Goal: Transaction & Acquisition: Purchase product/service

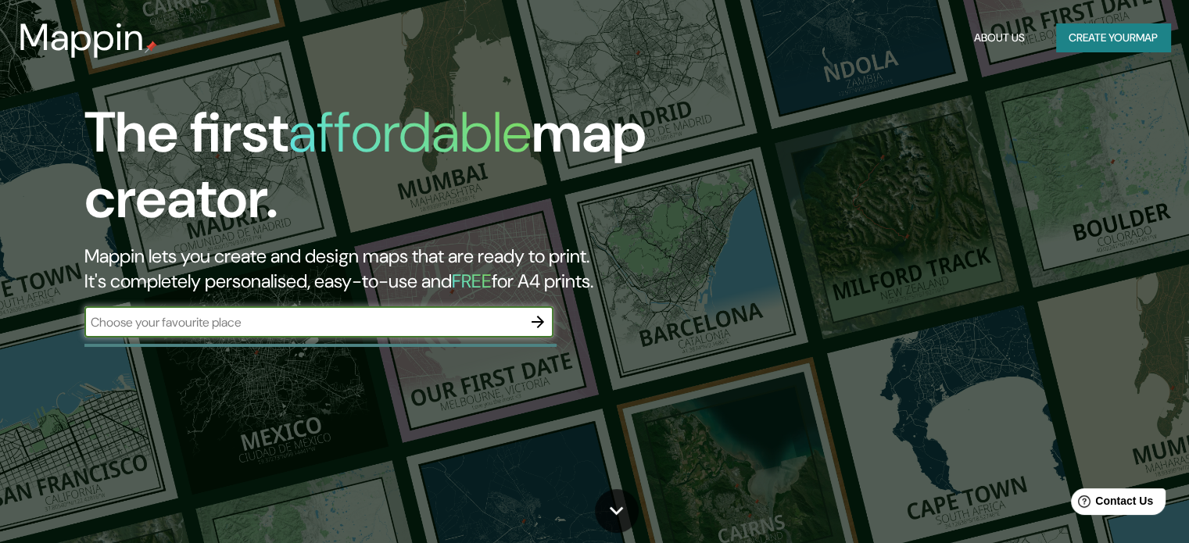
click at [1119, 43] on button "Create your map" at bounding box center [1113, 37] width 114 height 29
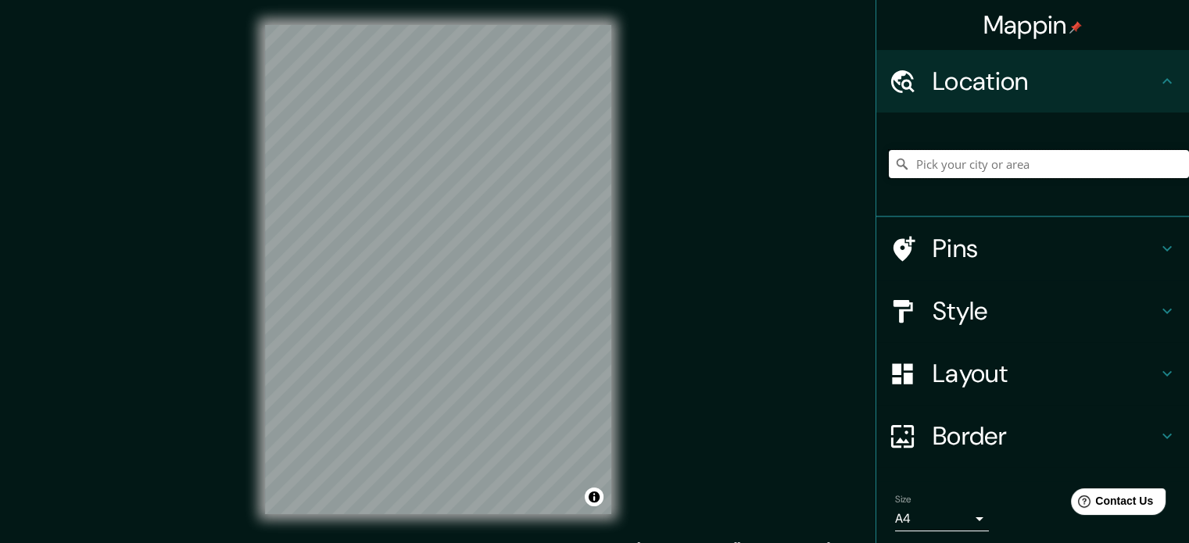
click at [933, 166] on input "Pick your city or area" at bounding box center [1039, 164] width 300 height 28
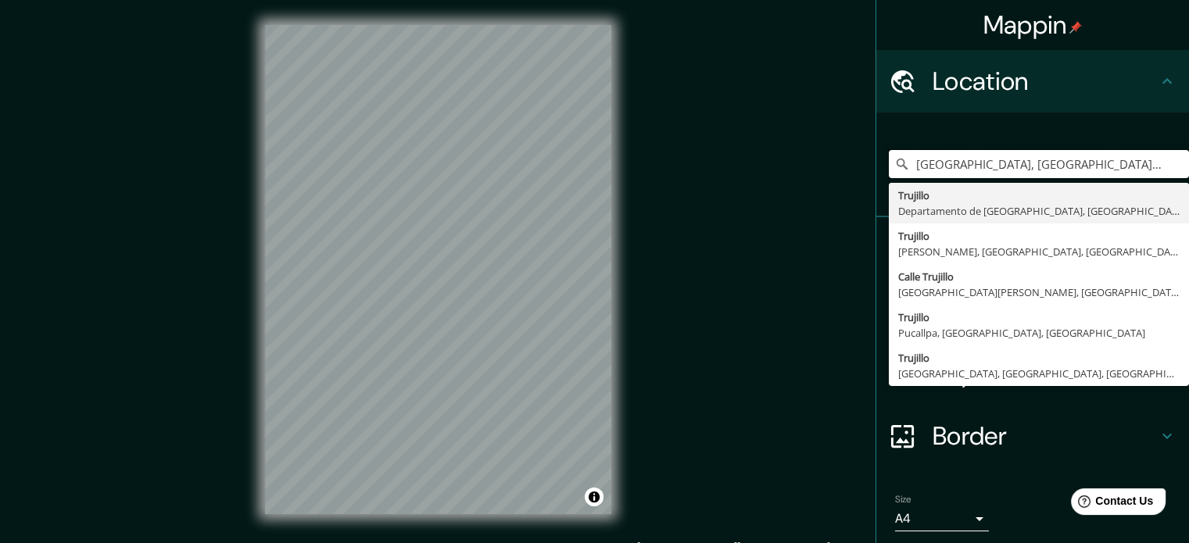
type input "[GEOGRAPHIC_DATA], [GEOGRAPHIC_DATA], [GEOGRAPHIC_DATA]"
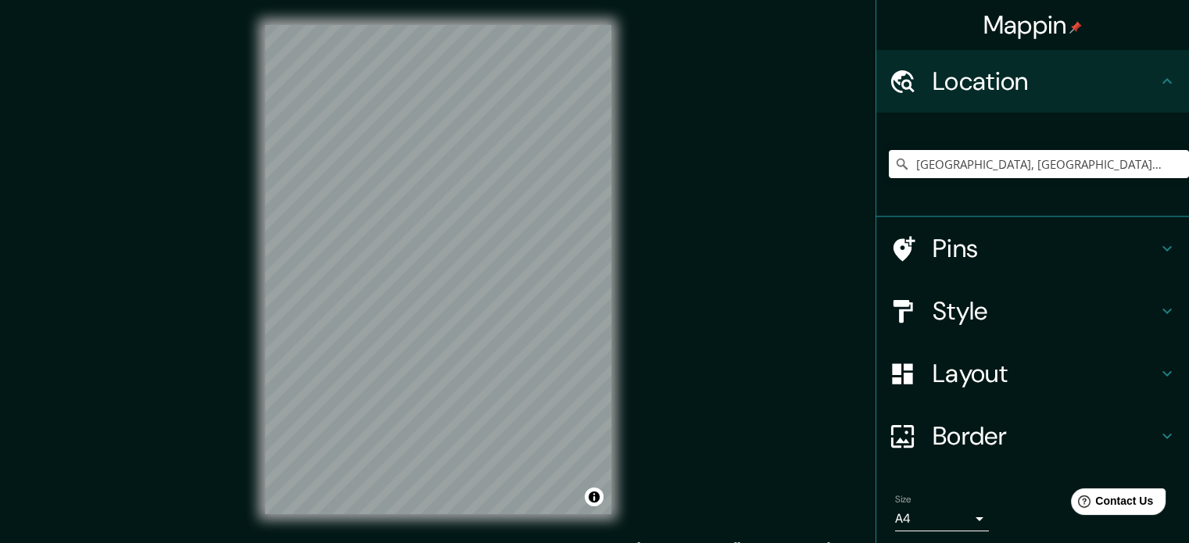
click at [1160, 263] on div "Pins" at bounding box center [1033, 248] width 313 height 63
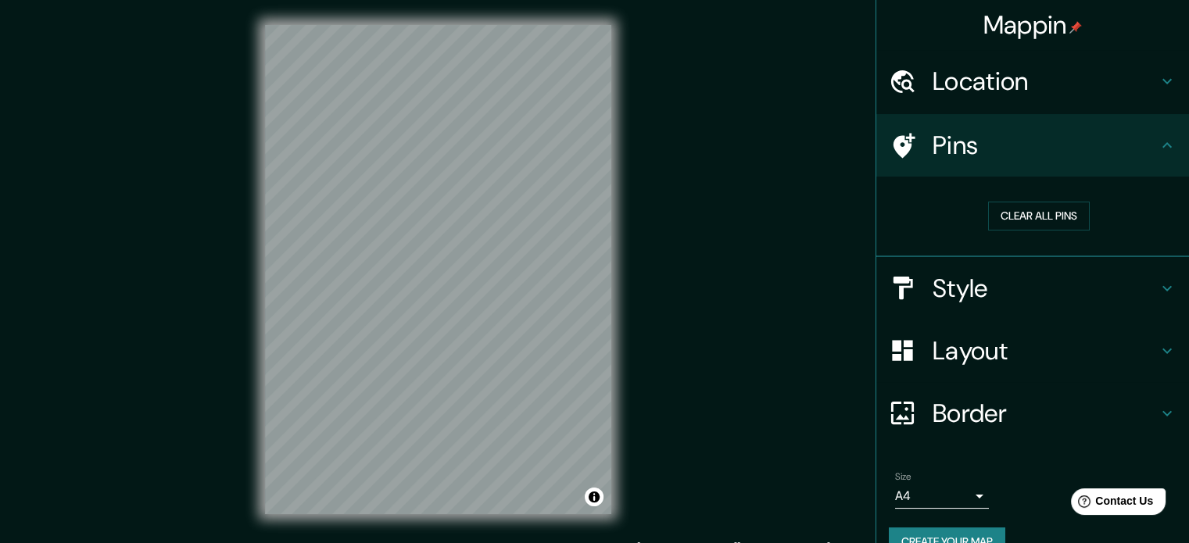
click at [1161, 152] on icon at bounding box center [1167, 145] width 19 height 19
click at [1155, 298] on div "Style" at bounding box center [1033, 288] width 313 height 63
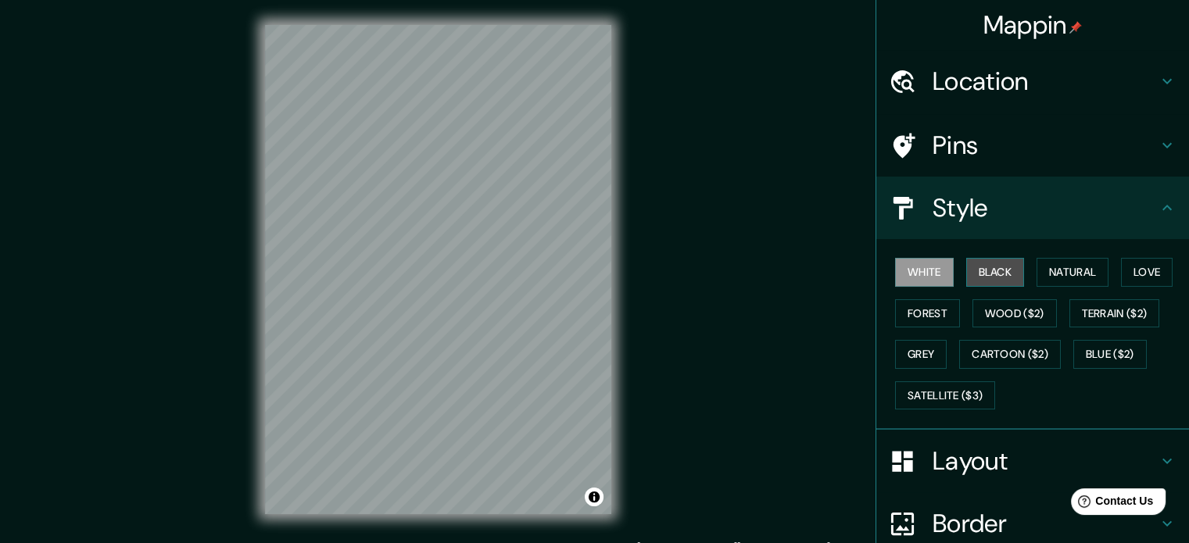
click at [987, 272] on button "Black" at bounding box center [995, 272] width 59 height 29
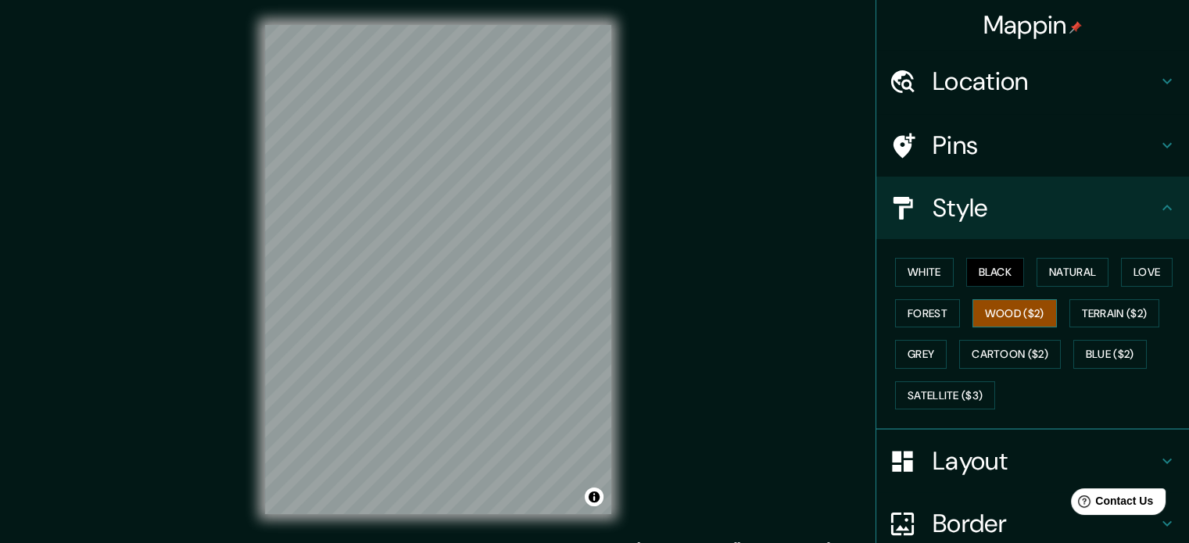
click at [995, 303] on button "Wood ($2)" at bounding box center [1015, 313] width 84 height 29
click at [1072, 317] on button "Terrain ($2)" at bounding box center [1115, 313] width 91 height 29
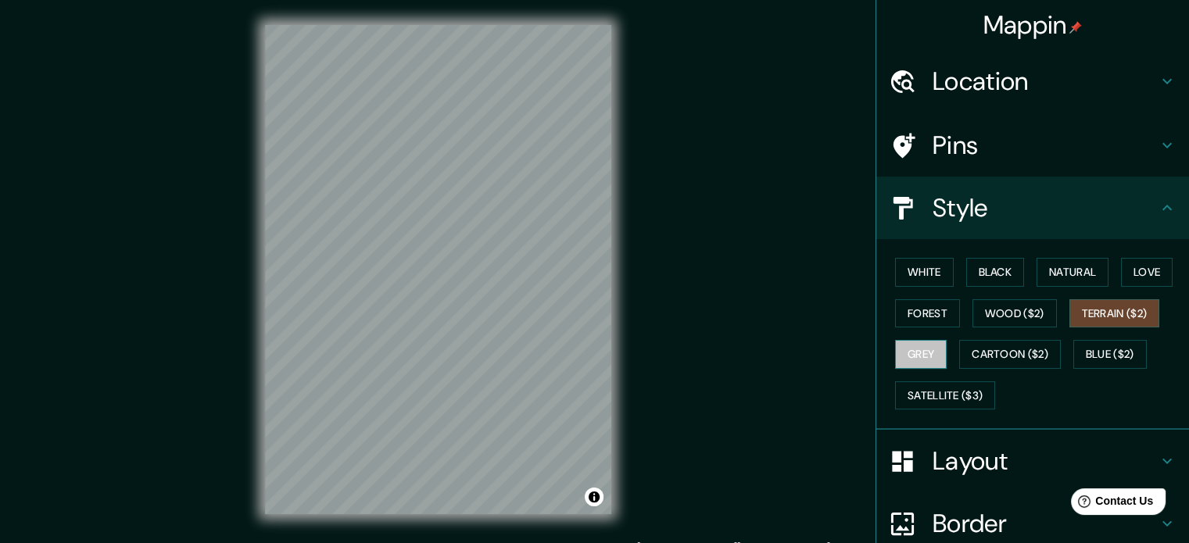
click at [909, 353] on button "Grey" at bounding box center [921, 354] width 52 height 29
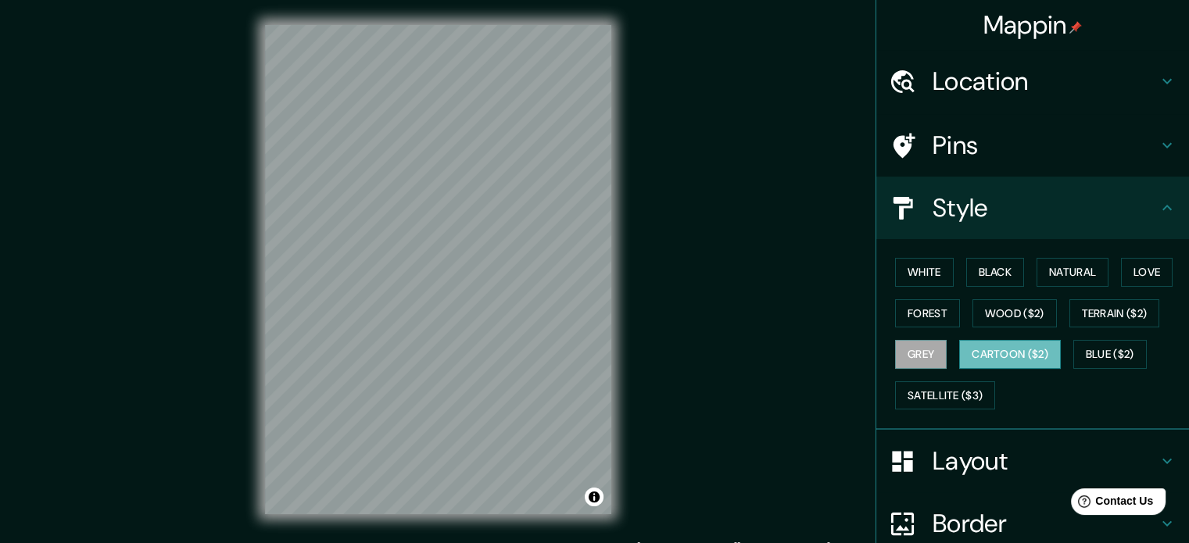
click at [997, 359] on button "Cartoon ($2)" at bounding box center [1010, 354] width 102 height 29
click at [1113, 364] on button "Blue ($2)" at bounding box center [1111, 354] width 74 height 29
click at [1022, 350] on button "Cartoon ($2)" at bounding box center [1010, 354] width 102 height 29
click at [895, 353] on button "Grey" at bounding box center [921, 354] width 52 height 29
click at [931, 303] on button "Forest" at bounding box center [927, 313] width 65 height 29
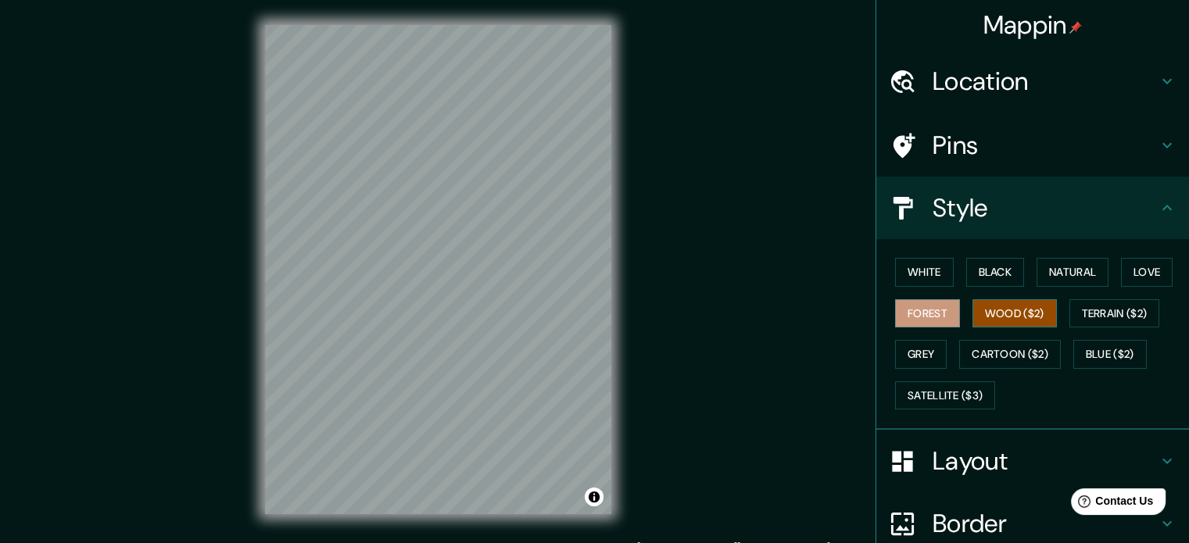
click at [1002, 306] on button "Wood ($2)" at bounding box center [1015, 313] width 84 height 29
